Goal: Information Seeking & Learning: Learn about a topic

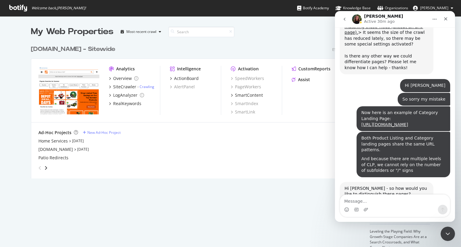
scroll to position [3881, 0]
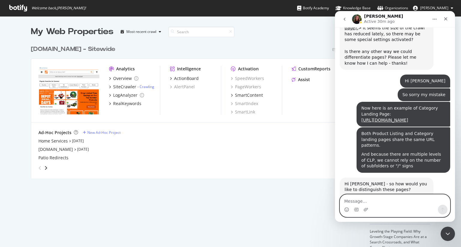
click at [382, 200] on textarea "Message…" at bounding box center [395, 200] width 110 height 10
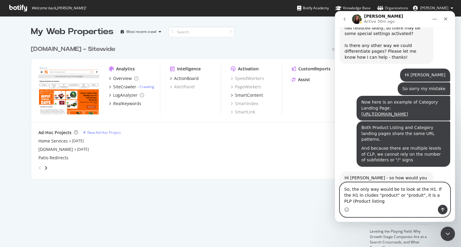
scroll to position [3893, 0]
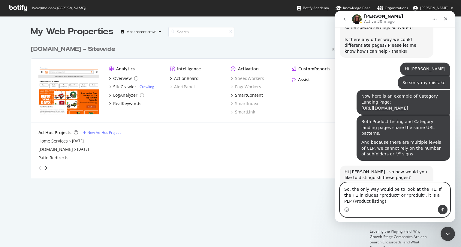
click at [431, 190] on textarea "So, the only way would be to look at the H1. If the H1 in cludes "product" or "…" at bounding box center [395, 194] width 110 height 22
click at [436, 196] on textarea "So, the only way would be to look at the H1. If a category page cotains a "prod…" at bounding box center [395, 194] width 110 height 22
click at [410, 201] on textarea "So, the only way would be to look at the H1. If a category page cotains a "prod…" at bounding box center [395, 194] width 110 height 22
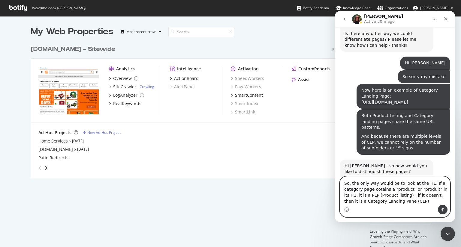
click at [377, 191] on textarea "So, the only way would be to look at the H1. If a category page cotains a "prod…" at bounding box center [395, 191] width 110 height 28
click at [397, 195] on textarea "So, the only way would be to look at the H1. If a category page contains a "pro…" at bounding box center [395, 191] width 110 height 28
click at [396, 202] on textarea "So, the only way would be to look at the H1. If a category page contains a "pro…" at bounding box center [395, 191] width 110 height 28
click at [364, 196] on textarea "So, the only way would be to look at the H1. If a category page contains a "pro…" at bounding box center [395, 191] width 110 height 28
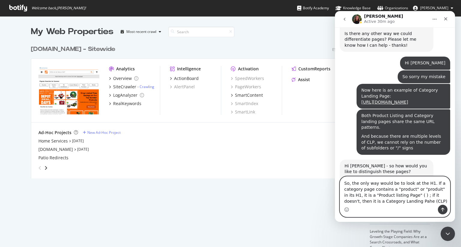
paste textarea "PLP"
type textarea "So, the only way would be to look at the H1. If a category page contains a "pro…"
click at [441, 213] on button "Send a message…" at bounding box center [443, 210] width 10 height 10
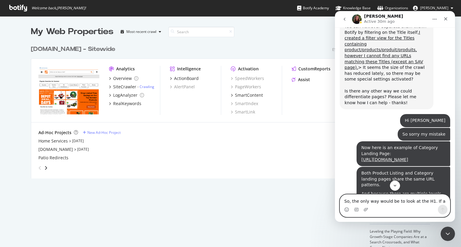
scroll to position [3841, 0]
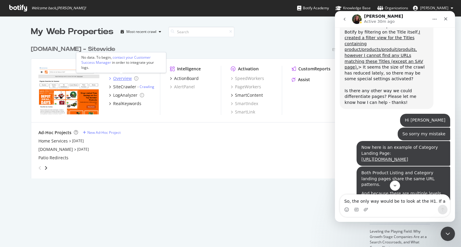
click at [116, 76] on div "Overview" at bounding box center [122, 79] width 19 height 6
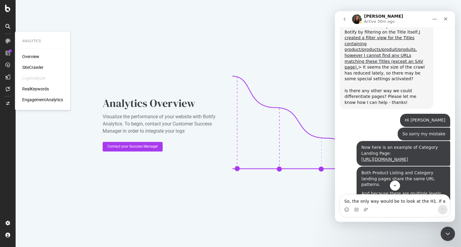
click at [43, 66] on div "SiteCrawler" at bounding box center [32, 67] width 21 height 6
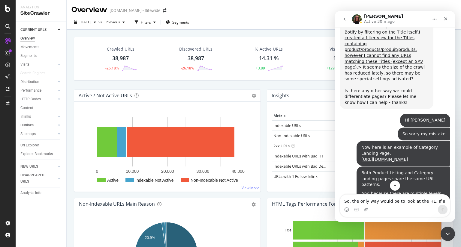
click at [32, 38] on div "Overview" at bounding box center [27, 38] width 14 height 6
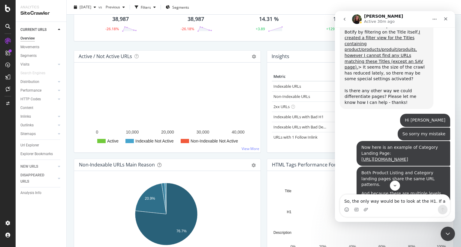
scroll to position [18, 0]
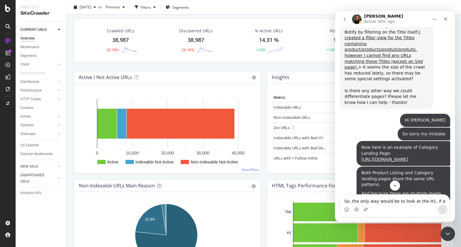
click at [346, 17] on icon "go back" at bounding box center [344, 19] width 5 height 5
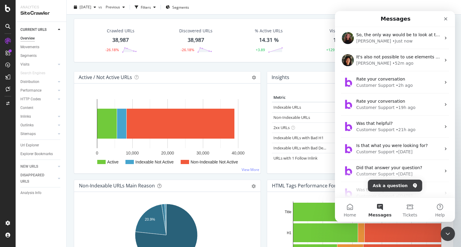
scroll to position [0, 0]
click at [135, 76] on icon at bounding box center [136, 77] width 4 height 4
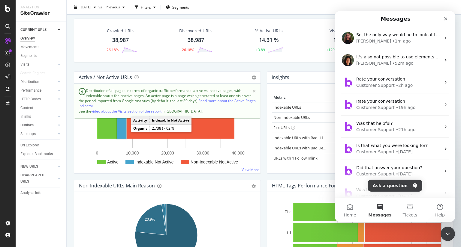
click at [123, 131] on rect "A chart." at bounding box center [121, 124] width 9 height 30
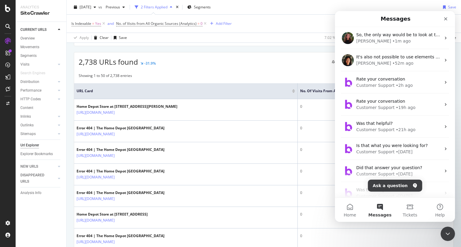
scroll to position [98, 0]
click at [444, 234] on icon "Close Intercom Messenger" at bounding box center [446, 233] width 7 height 7
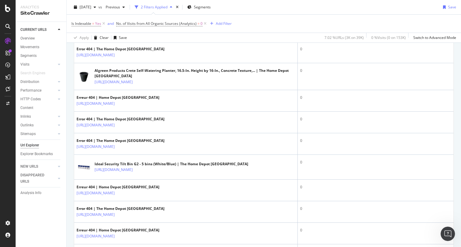
scroll to position [812, 0]
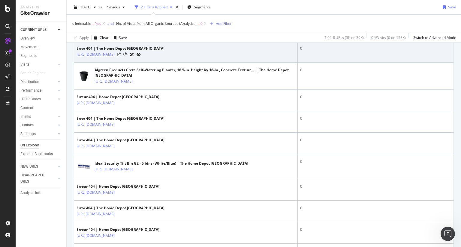
click at [115, 58] on link "https://www.homedepot.ca/en/home/categories/decor/holiday-decor/christmas/outdo…" at bounding box center [95, 55] width 38 height 6
click at [121, 56] on icon at bounding box center [119, 55] width 4 height 4
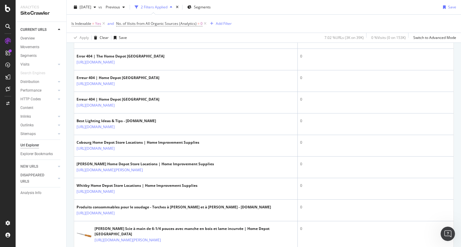
scroll to position [970, 0]
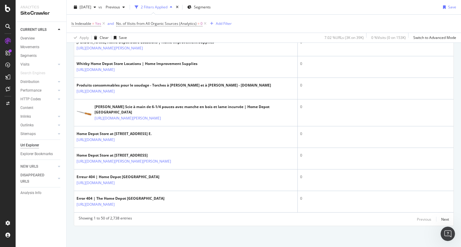
scroll to position [1217, 0]
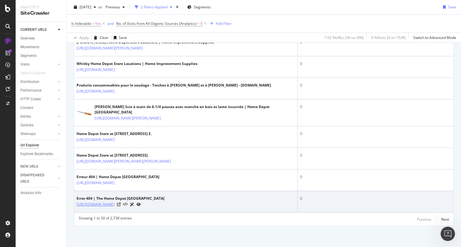
click at [115, 202] on link "[URL][DOMAIN_NAME]" at bounding box center [95, 205] width 38 height 6
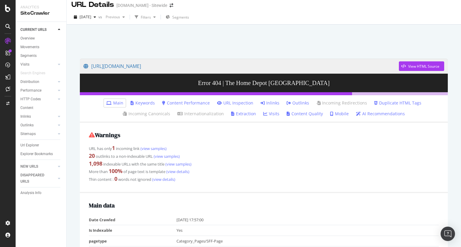
scroll to position [5, 0]
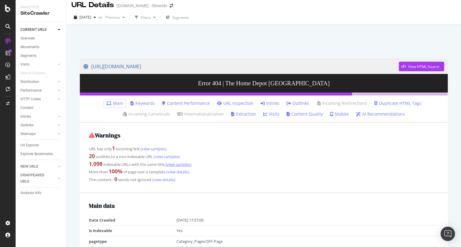
click at [184, 164] on link "(view samples)" at bounding box center [177, 164] width 27 height 5
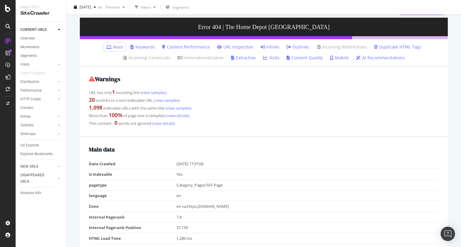
scroll to position [18, 0]
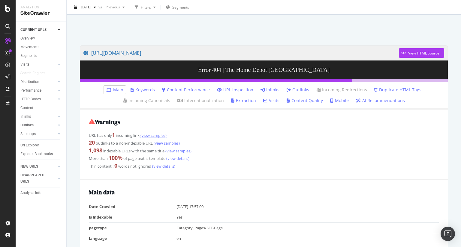
click at [159, 135] on link "(view samples)" at bounding box center [152, 135] width 27 height 5
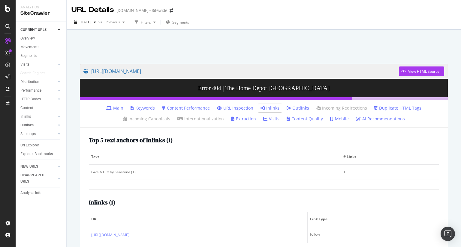
scroll to position [30, 0]
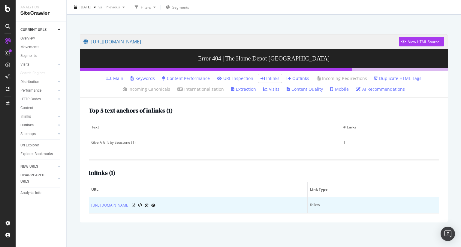
click at [129, 206] on link "https://www.homedepot.ca/en/home/categories/decor/holiday-decor/christmas.html?…" at bounding box center [110, 206] width 38 height 6
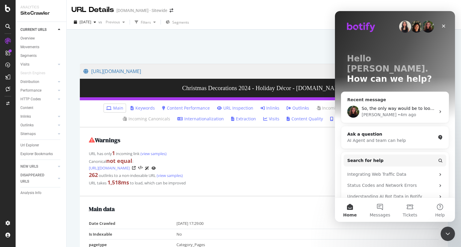
click at [395, 112] on div "Anne • 4m ago" at bounding box center [398, 115] width 74 height 6
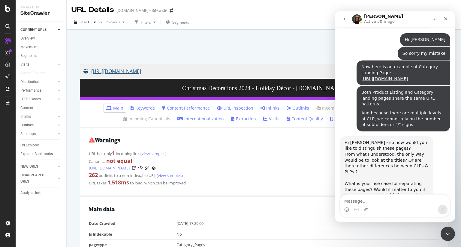
click at [291, 70] on link "https://www.homedepot.ca/en/home/categories/decor/holiday-decor/christmas.html?…" at bounding box center [240, 71] width 315 height 15
click at [448, 18] on div "Close" at bounding box center [445, 18] width 11 height 11
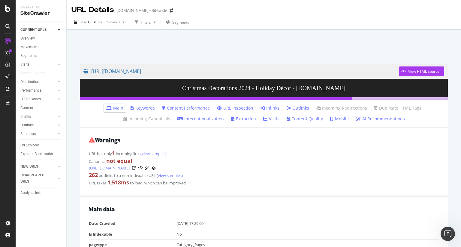
scroll to position [3922, 0]
